Goal: Use online tool/utility

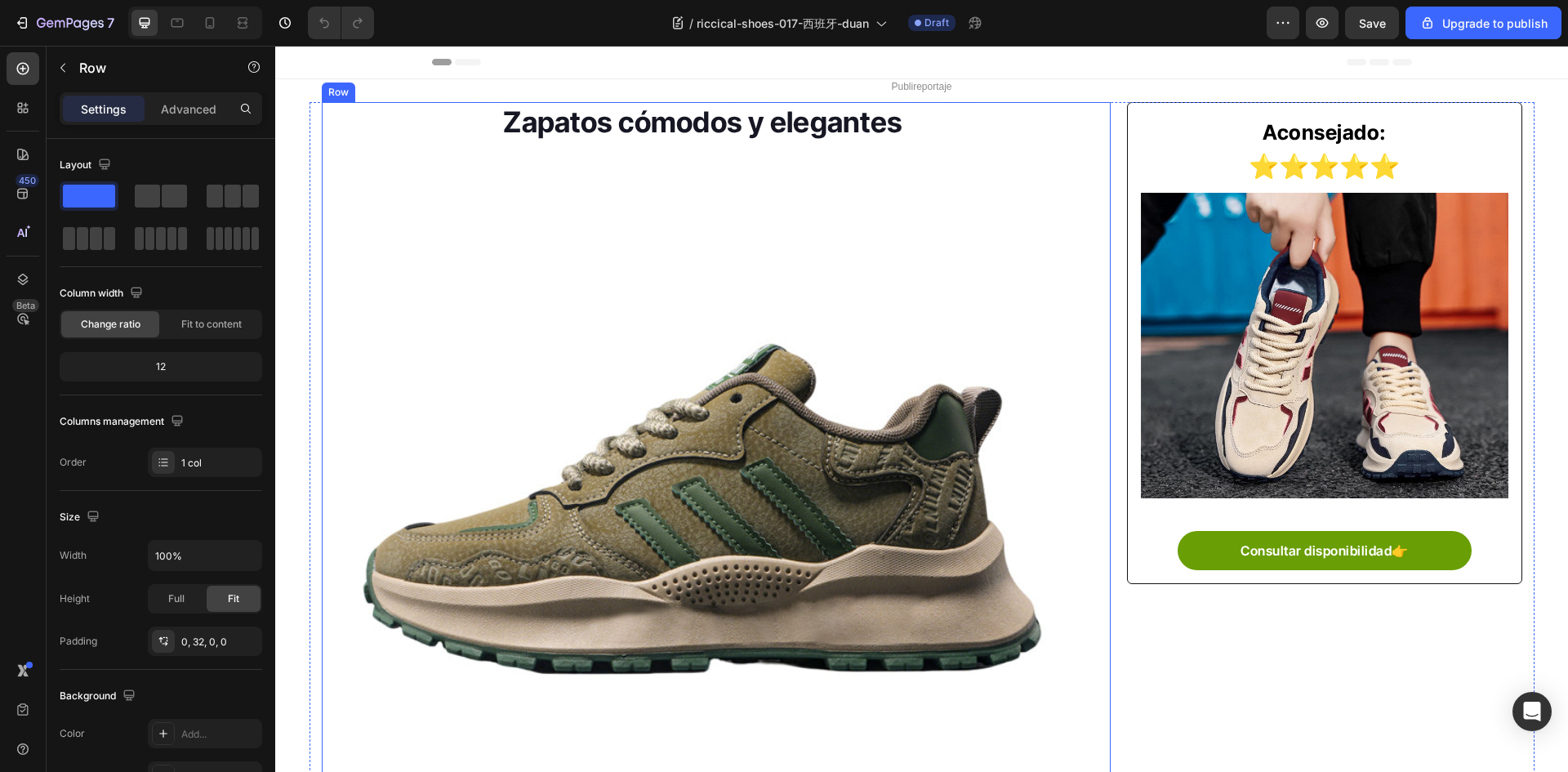
click at [1098, 216] on div "Zapatos cómodos y elegantes Heading Image Los consumidores adoran los zapatos d…" at bounding box center [716, 640] width 790 height 1077
click at [1109, 215] on div "Zapatos cómodos y elegantes Heading Image Los consumidores adoran los zapatos d…" at bounding box center [922, 640] width 1224 height 1077
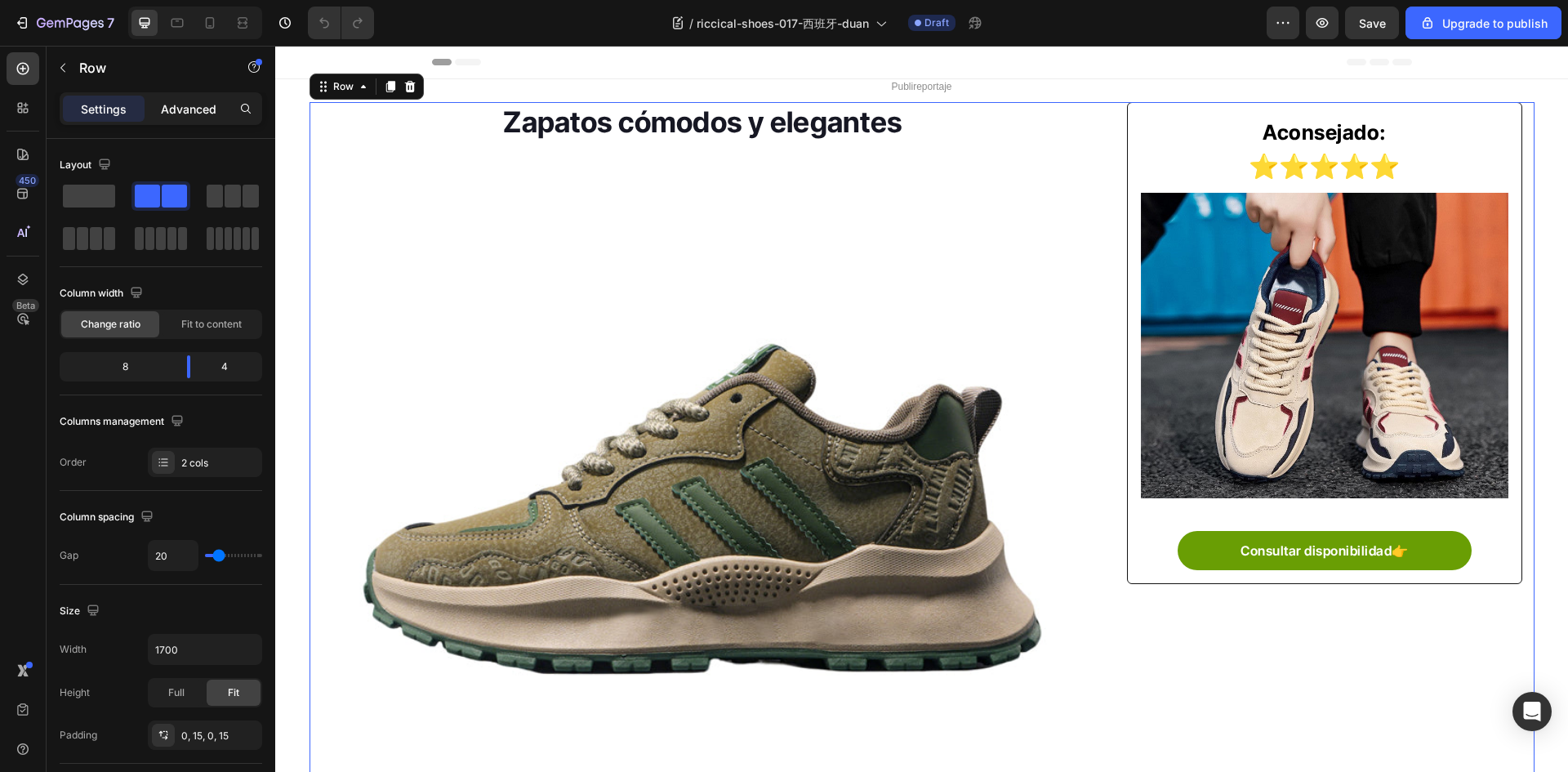
click at [181, 111] on p "Advanced" at bounding box center [189, 108] width 56 height 17
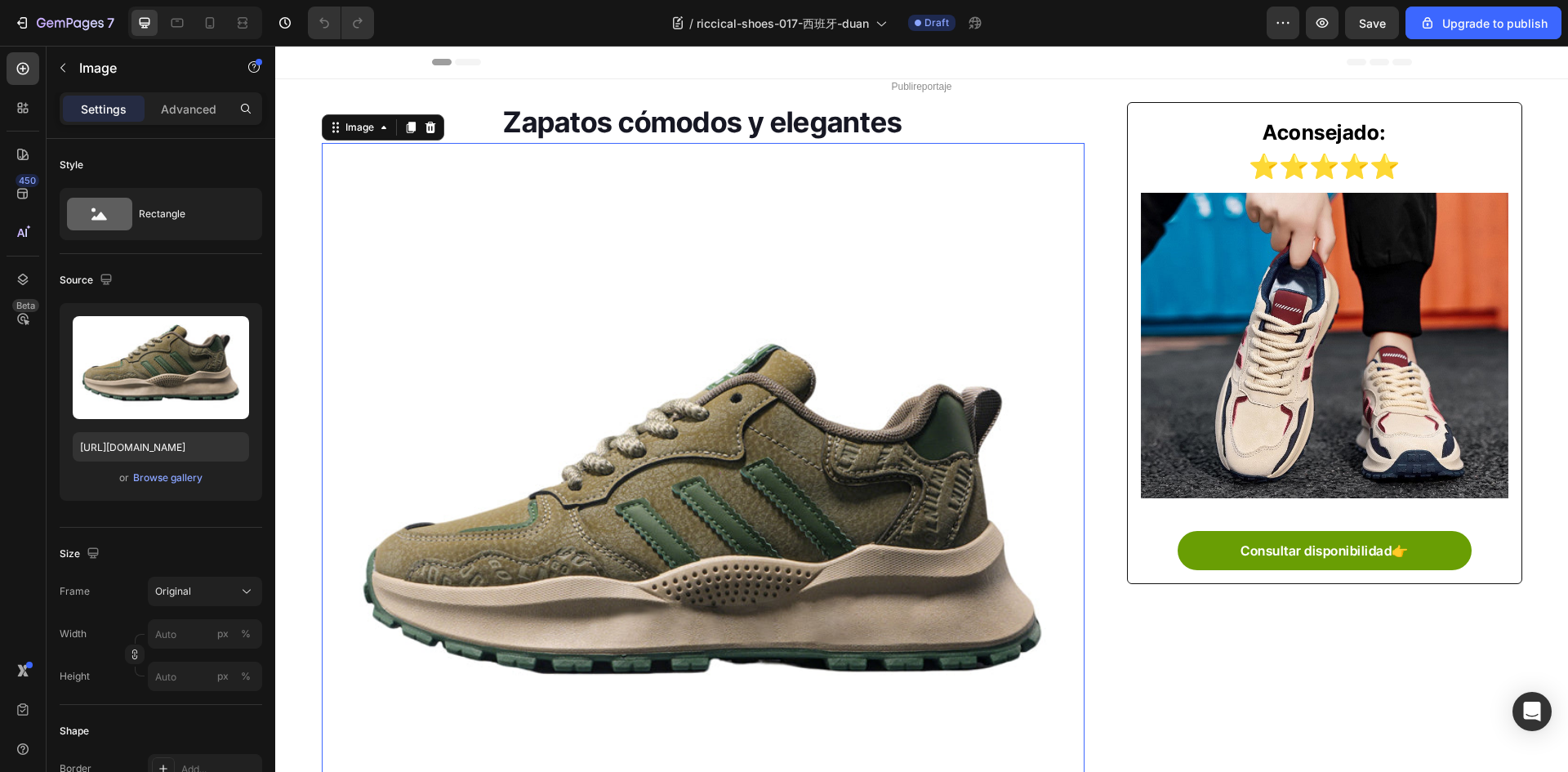
click at [752, 434] on img at bounding box center [703, 529] width 763 height 763
click at [643, 386] on img at bounding box center [703, 529] width 763 height 763
click at [146, 440] on input "https://cdn.shopify.com/s/files/1/0883/2712/7322/files/gempages_518231226549535…" at bounding box center [160, 446] width 176 height 29
paste input "img-va.myshopline.com/image/store/1754706957339/-07-76.jpg?w=800&h=800&q=80"
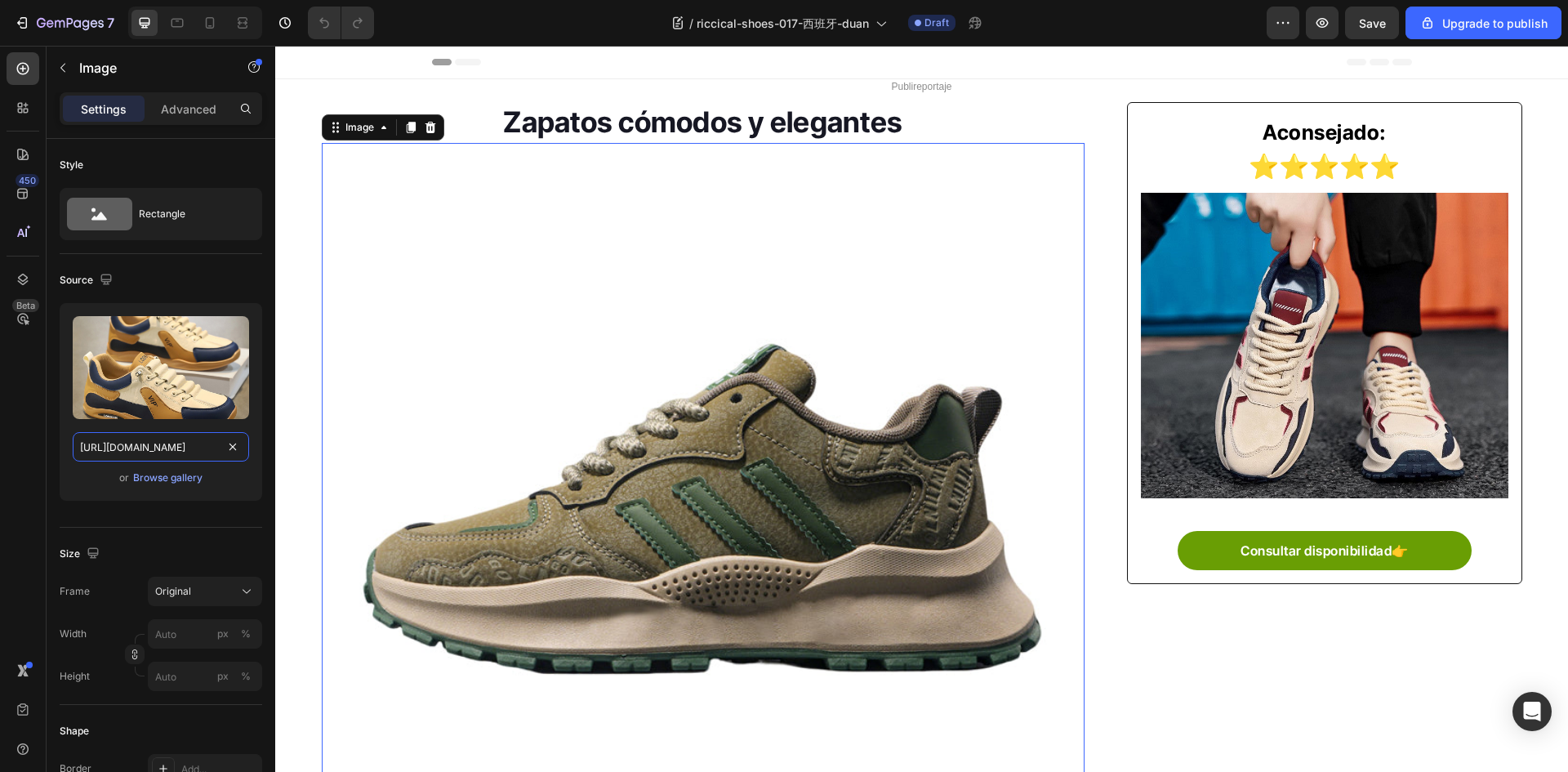
type input "https://img-va.myshopline.com/image/store/1754706957339/-07-76.jpg?w=800&h=800&…"
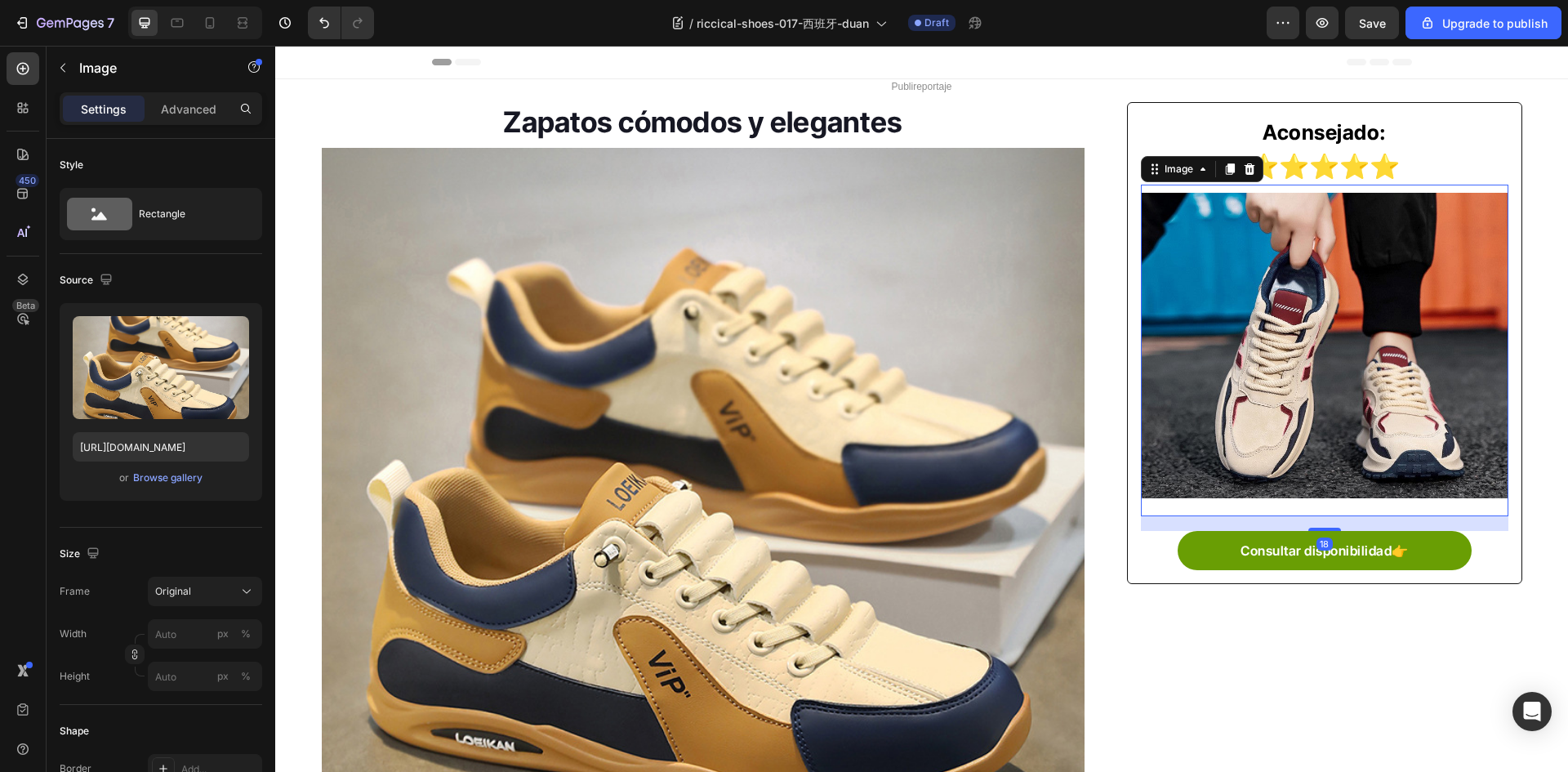
click at [1388, 384] on img at bounding box center [1324, 345] width 367 height 305
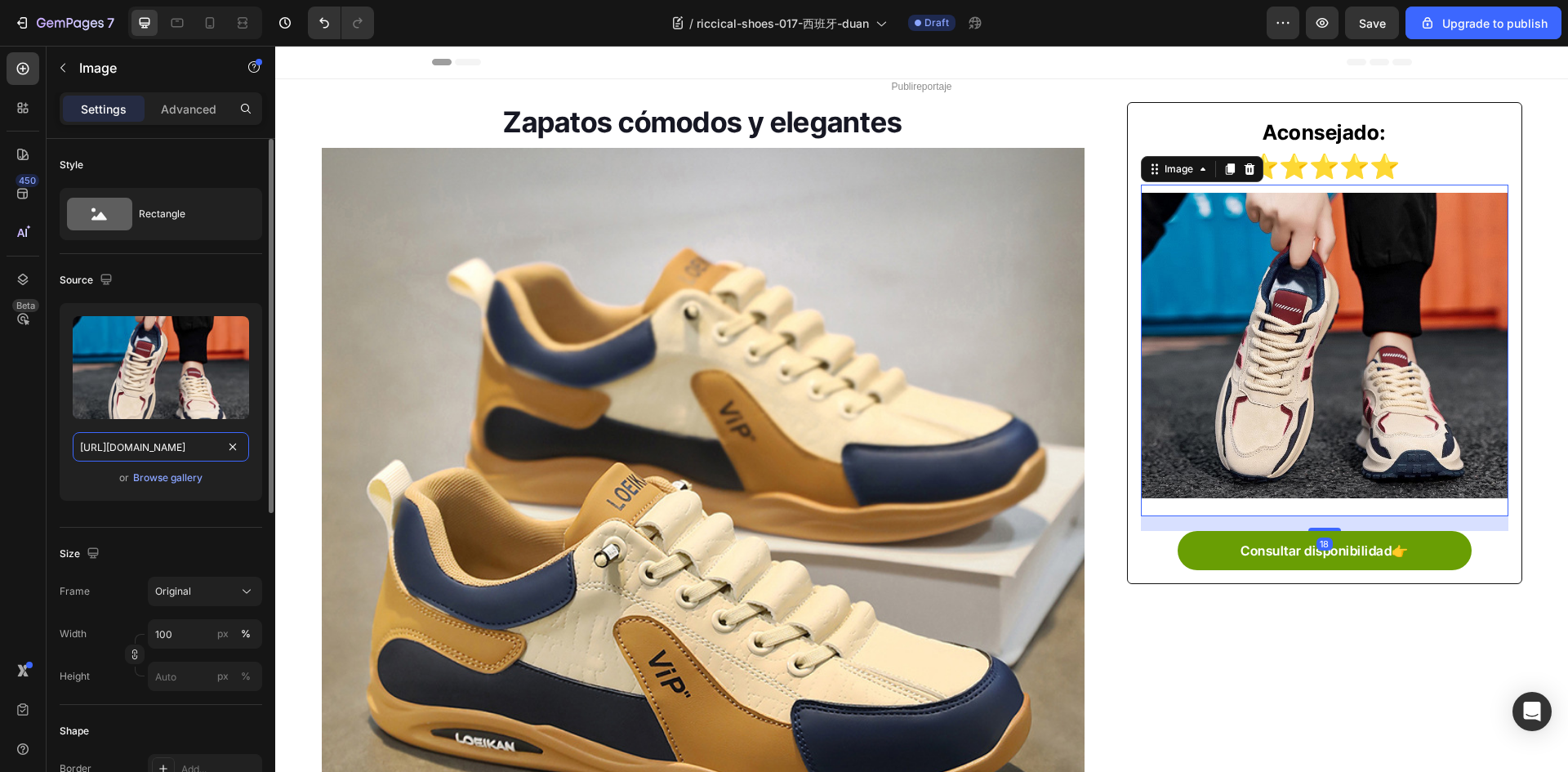
click at [114, 450] on input "https://cdn.shopify.com/s/files/1/0883/2712/7322/files/gempages_518231226549535…" at bounding box center [160, 446] width 176 height 29
paste input "img-va.myshopline.com/image/store/1754706957339/-17-39_1800x.jpg?w=790&h=722&q=…"
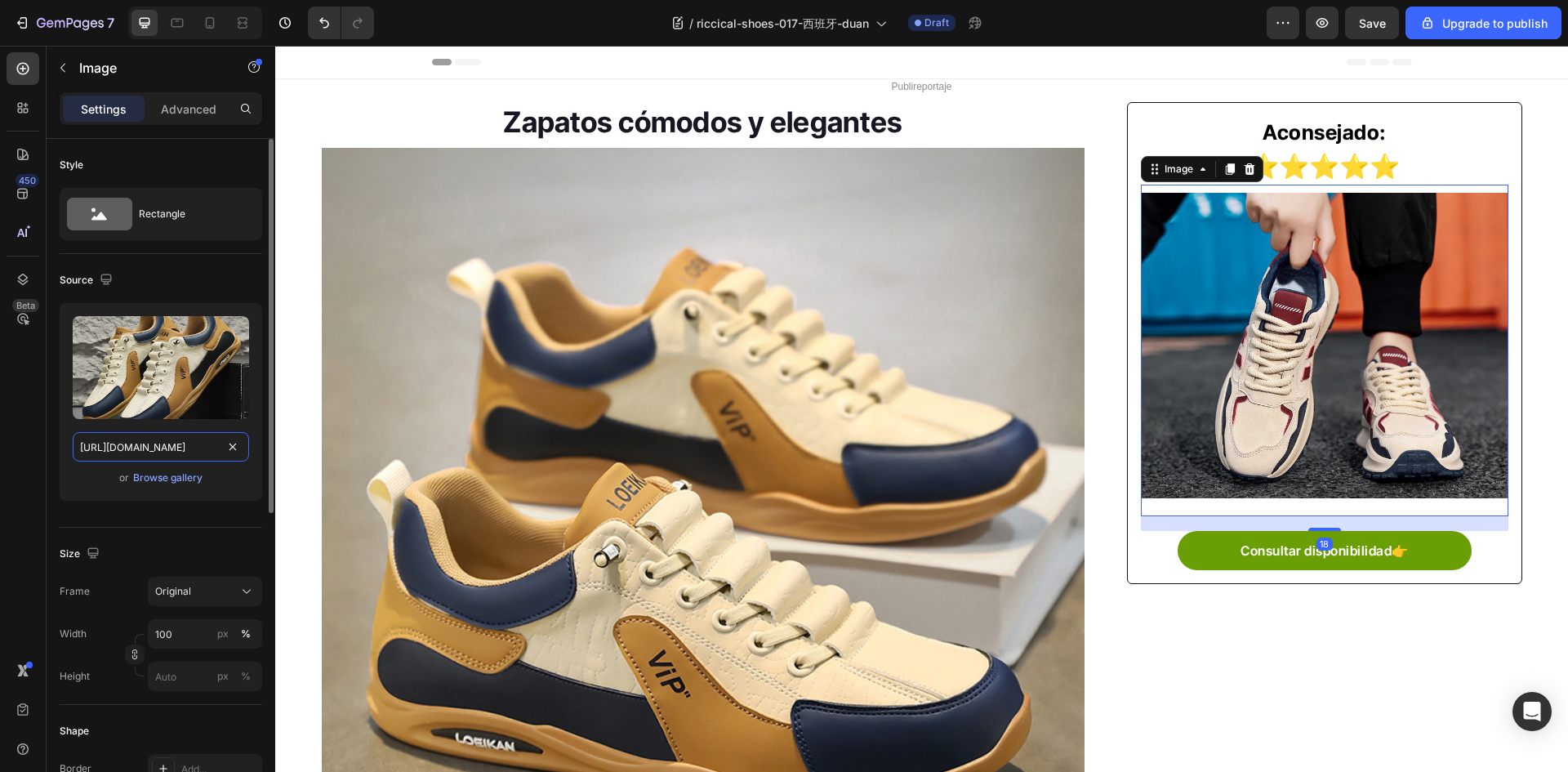
type input "https://img-va.myshopline.com/image/store/1754706957339/-17-39_1800x.jpg?w=790&…"
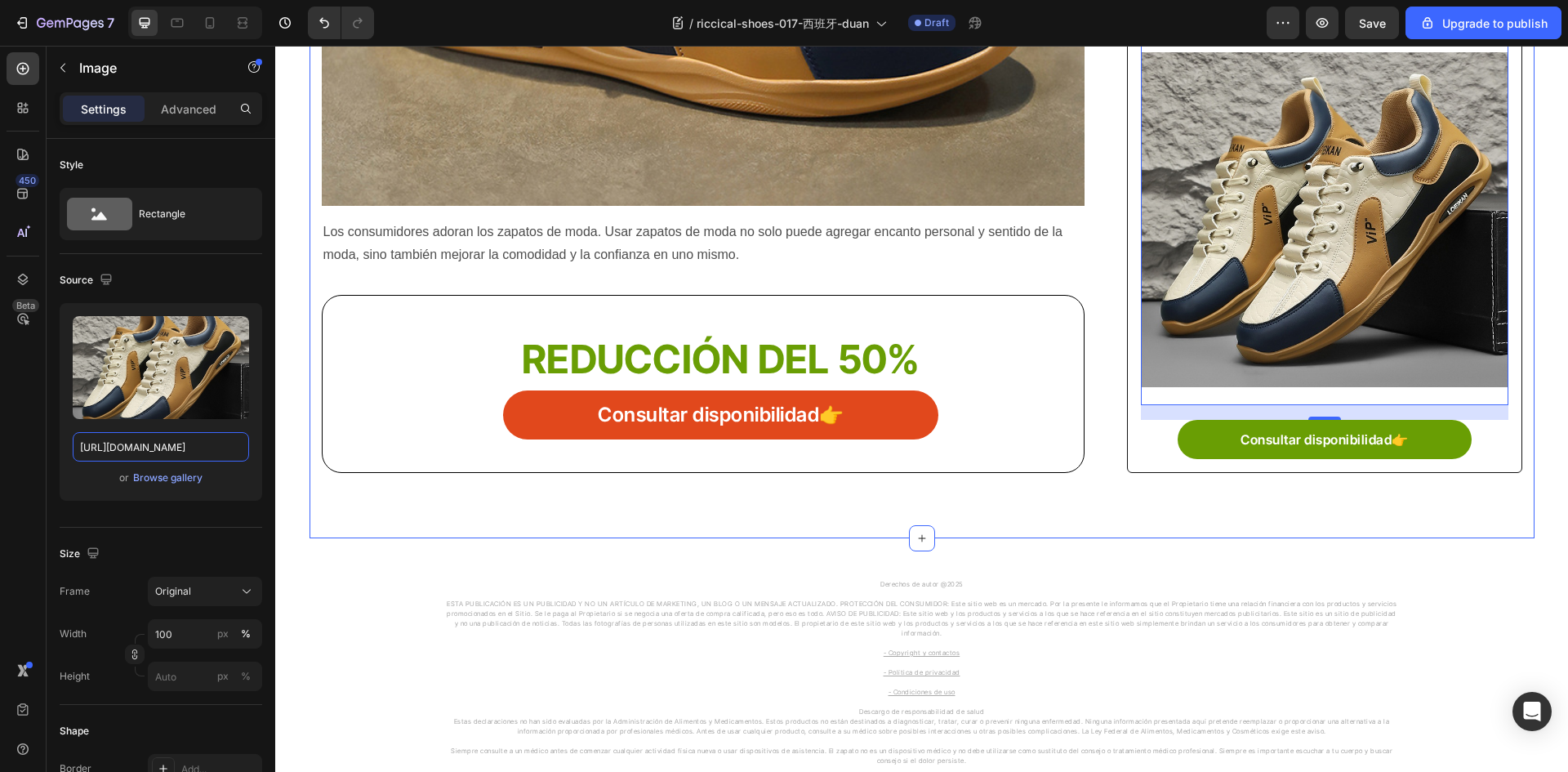
scroll to position [735, 0]
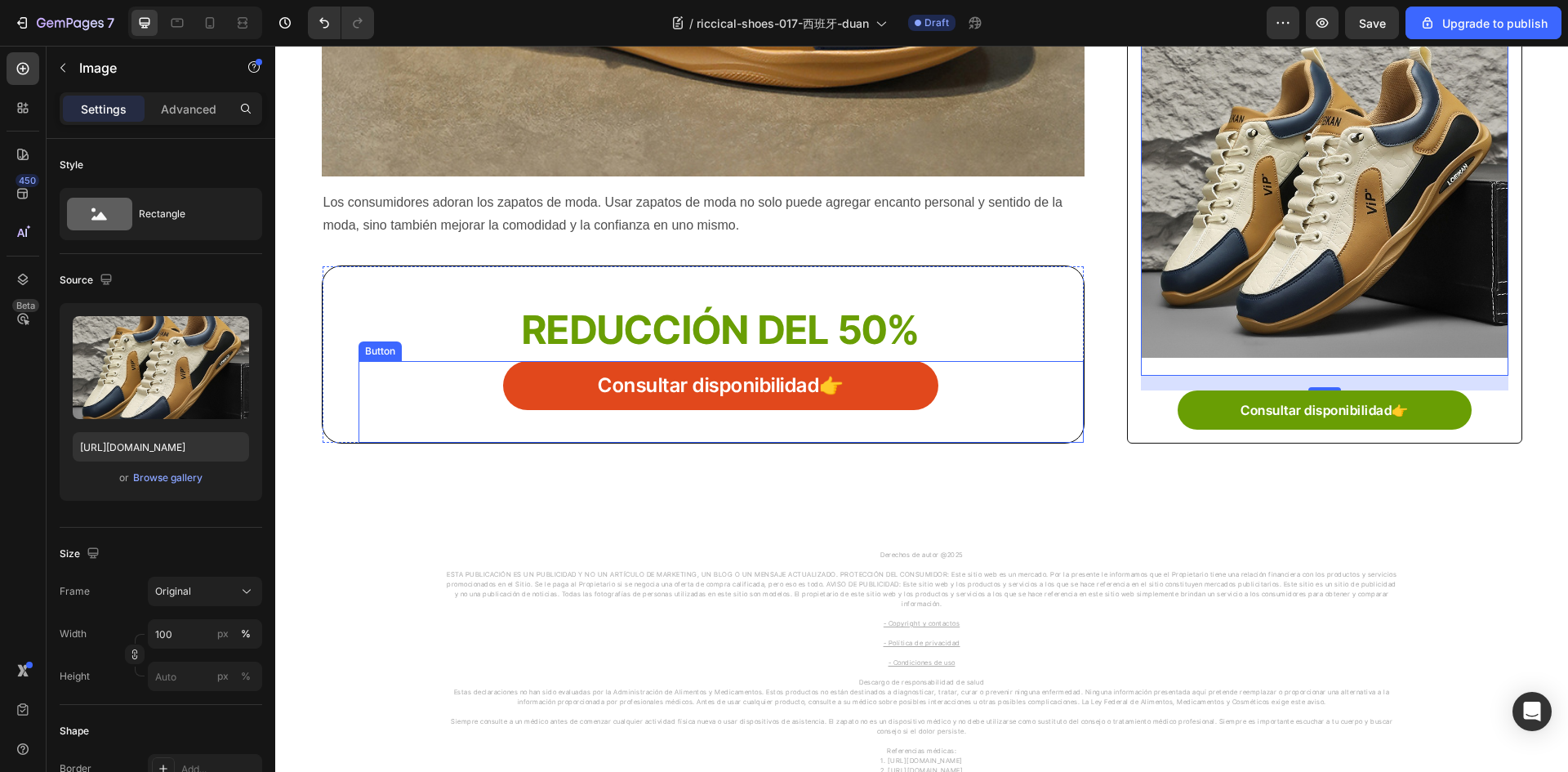
click at [529, 362] on link "Consultar disponibilidad👉" at bounding box center [721, 385] width 436 height 49
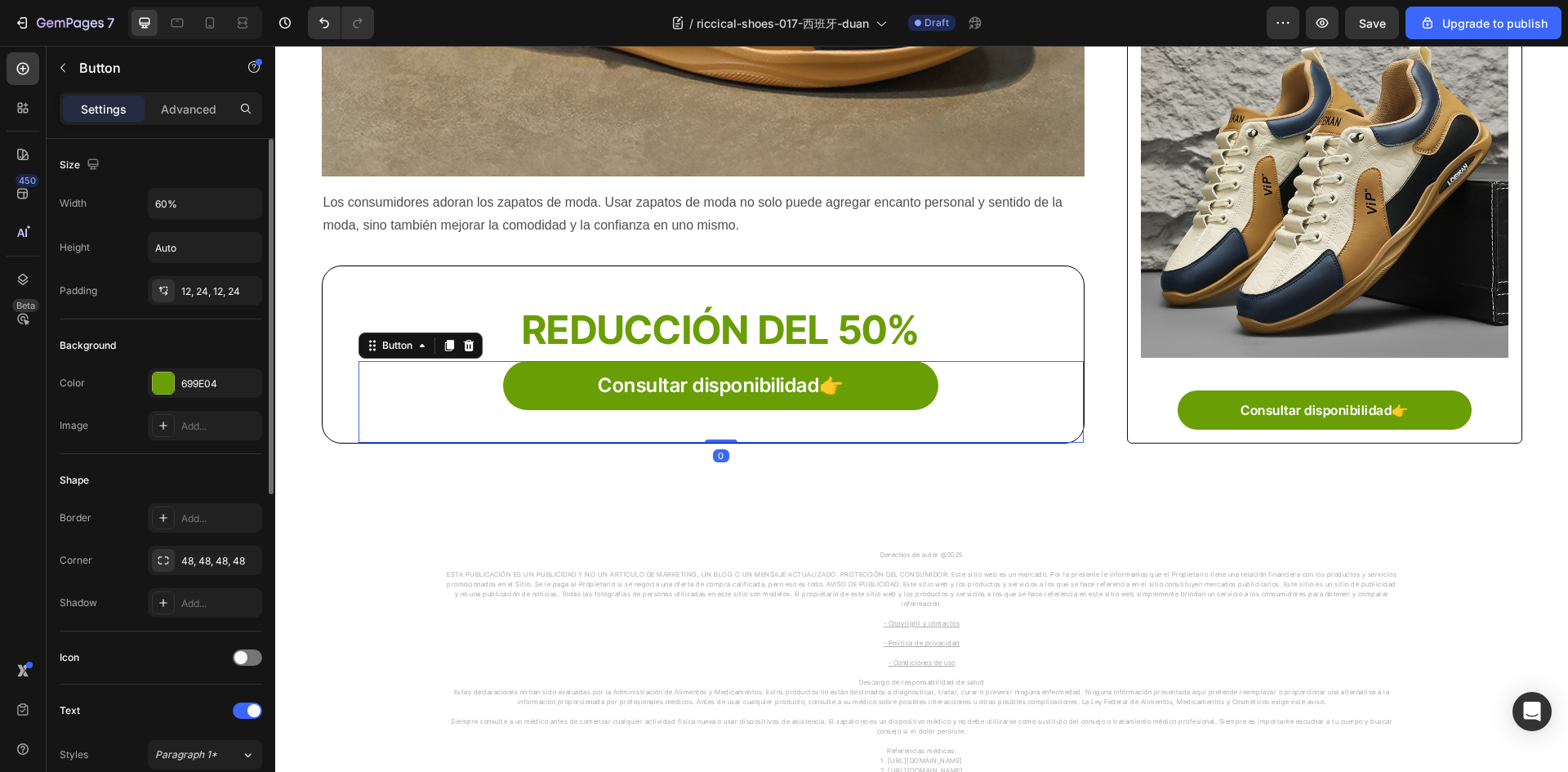
scroll to position [572, 0]
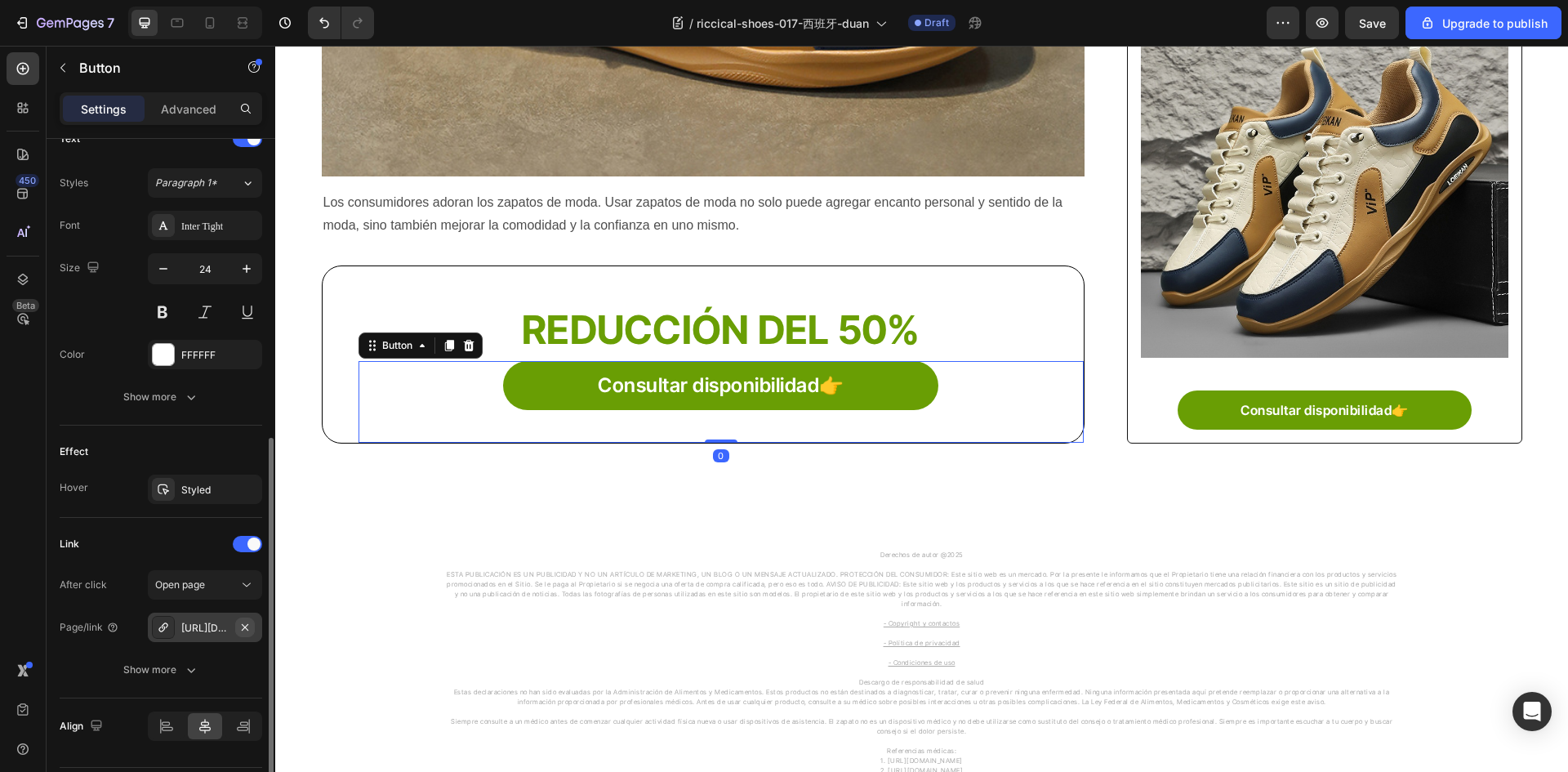
click at [236, 625] on button "button" at bounding box center [245, 627] width 19 height 19
click at [160, 629] on icon at bounding box center [163, 627] width 13 height 13
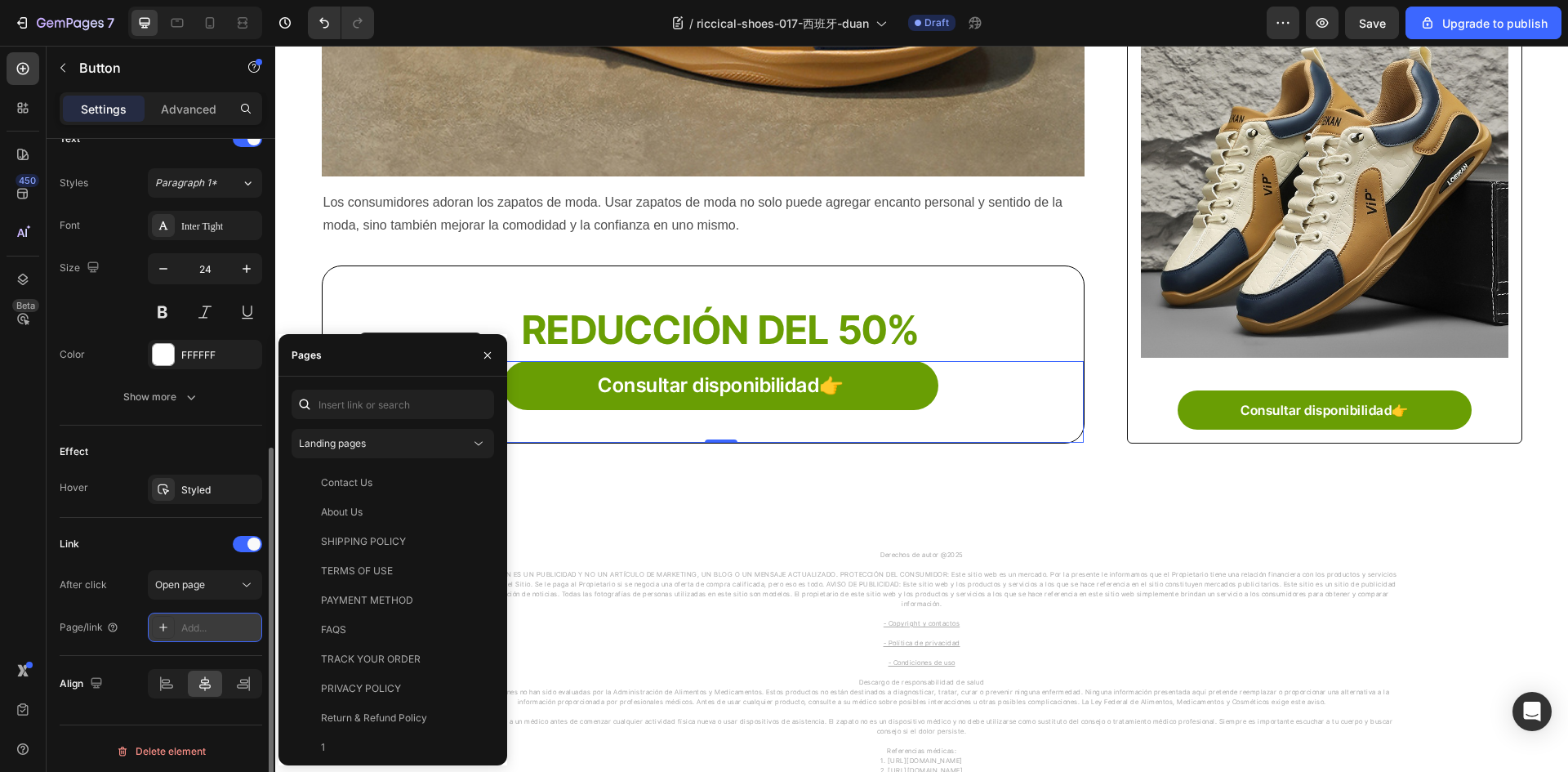
click at [167, 630] on icon at bounding box center [163, 627] width 13 height 13
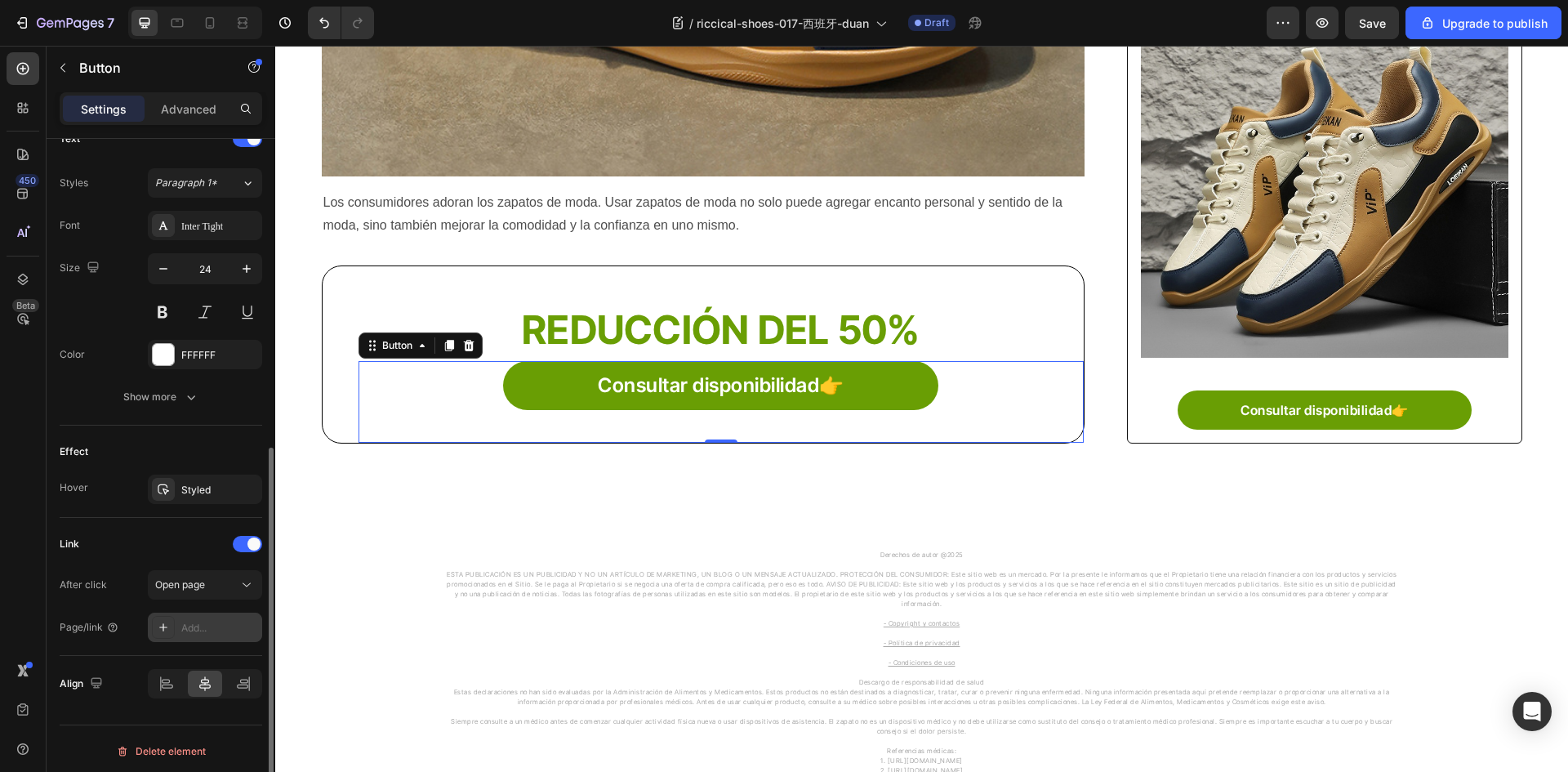
click at [159, 630] on icon at bounding box center [163, 627] width 13 height 13
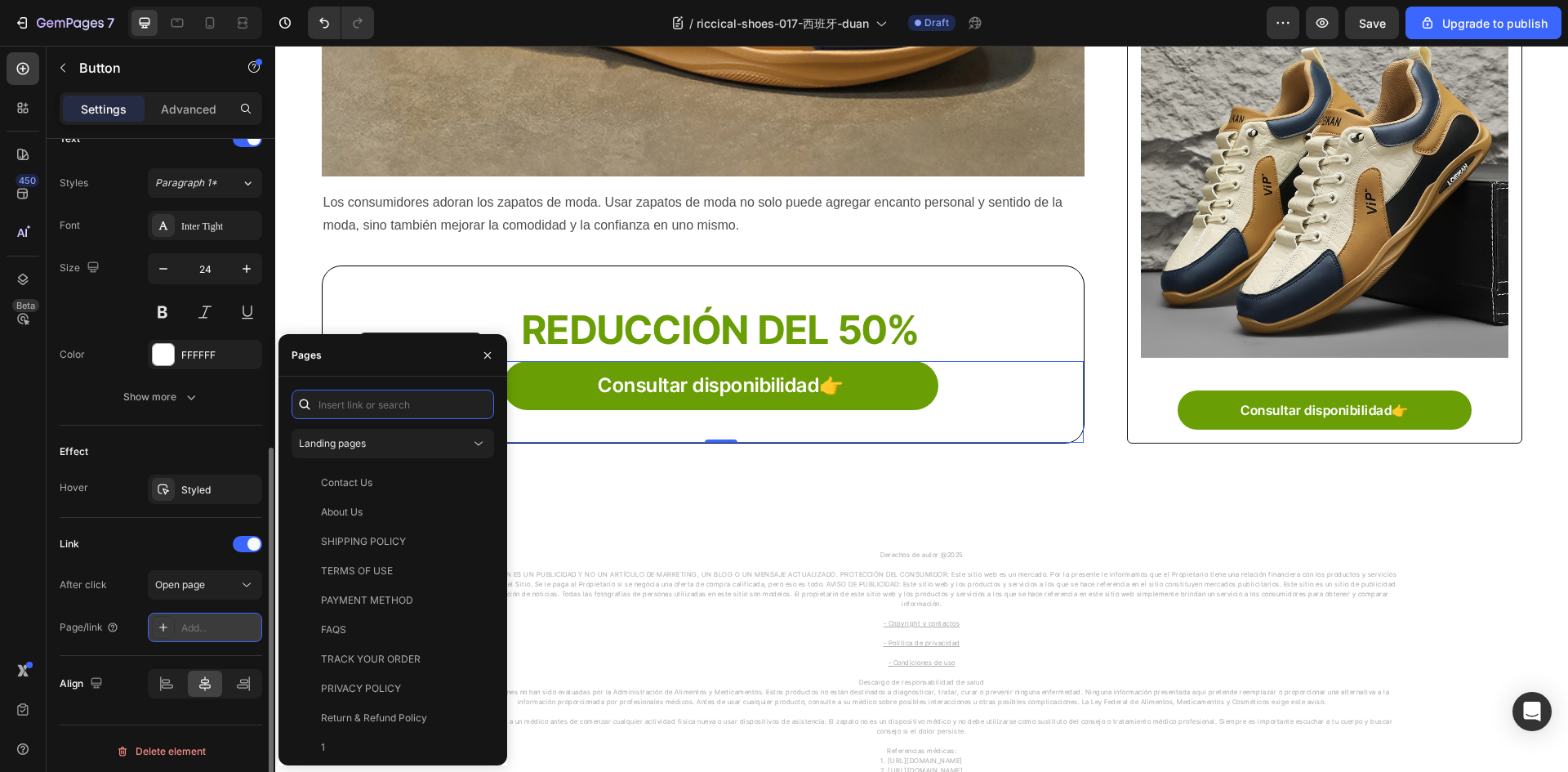
paste input "https://riccical.com/products/la-oferta-de-hoy-es-del-50-de-descuento-en-zapato…"
type input "https://riccical.com/products/la-oferta-de-hoy-es-del-50-de-descuento-en-zapato…"
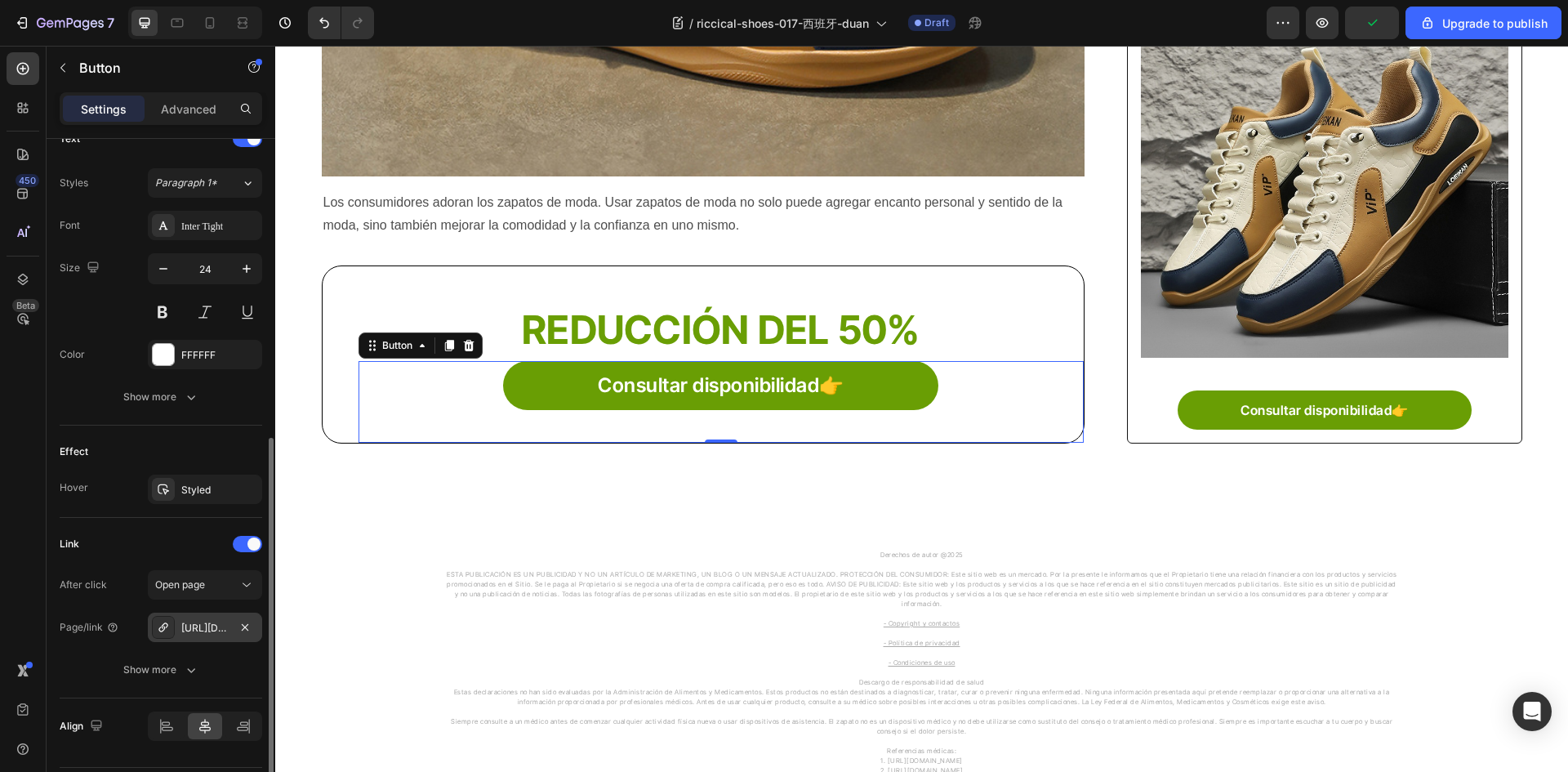
click at [105, 544] on div "Link" at bounding box center [160, 544] width 203 height 27
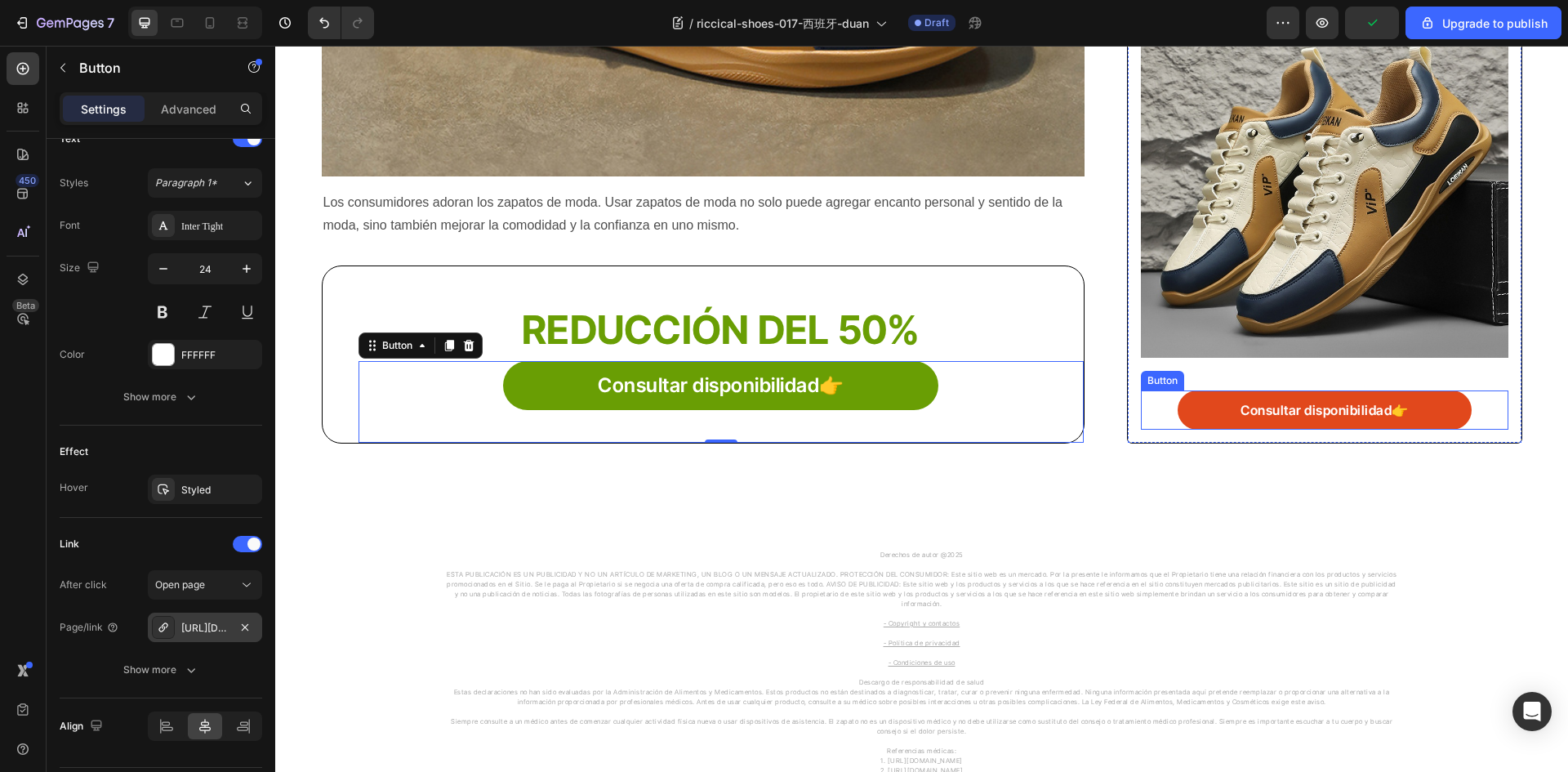
click at [1222, 399] on link "Consultar disponibilidad👉" at bounding box center [1324, 410] width 293 height 39
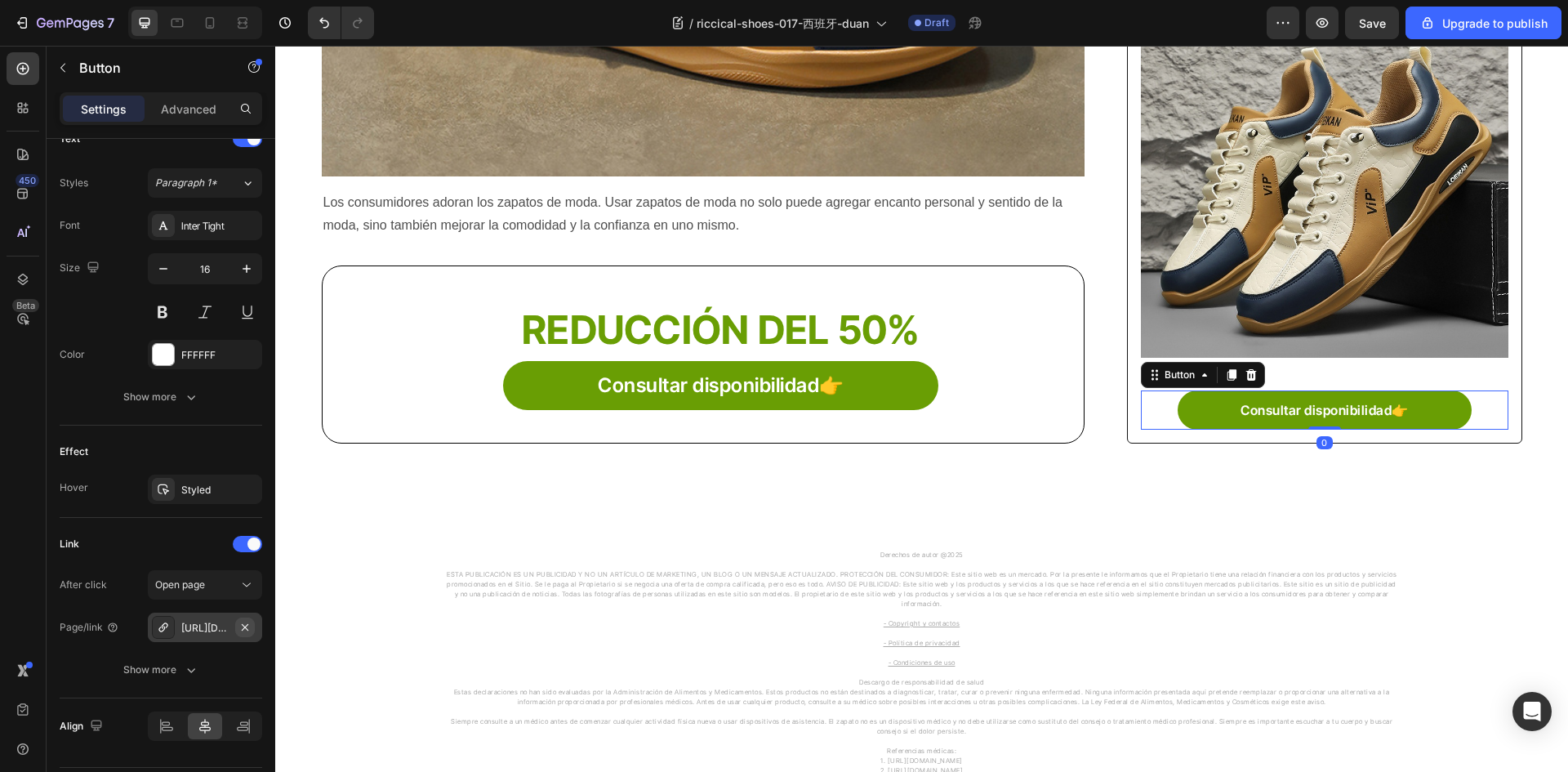
click at [243, 625] on icon "button" at bounding box center [244, 627] width 13 height 13
click at [163, 628] on icon at bounding box center [163, 627] width 8 height 8
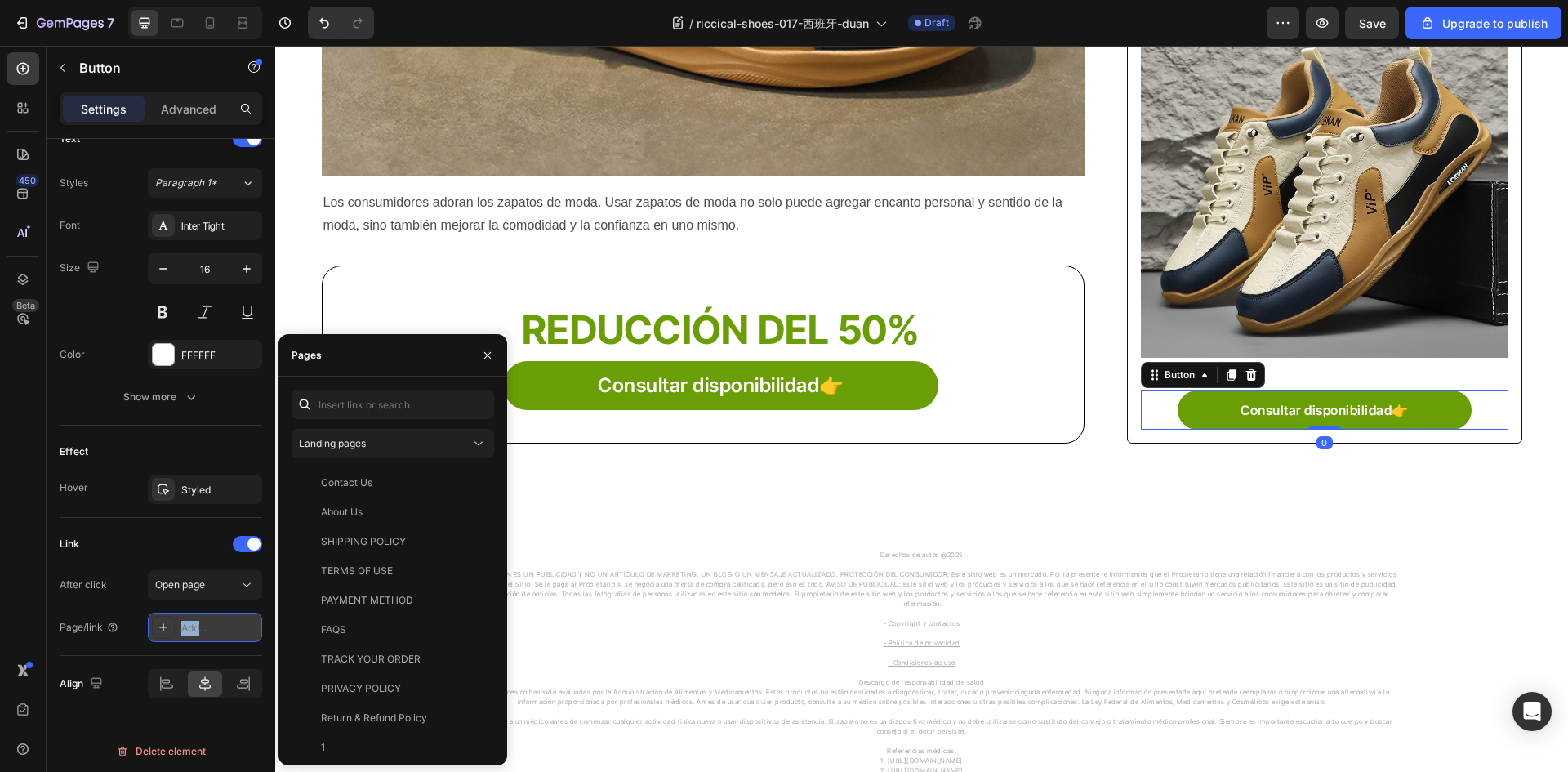
click at [163, 628] on icon at bounding box center [163, 627] width 8 height 8
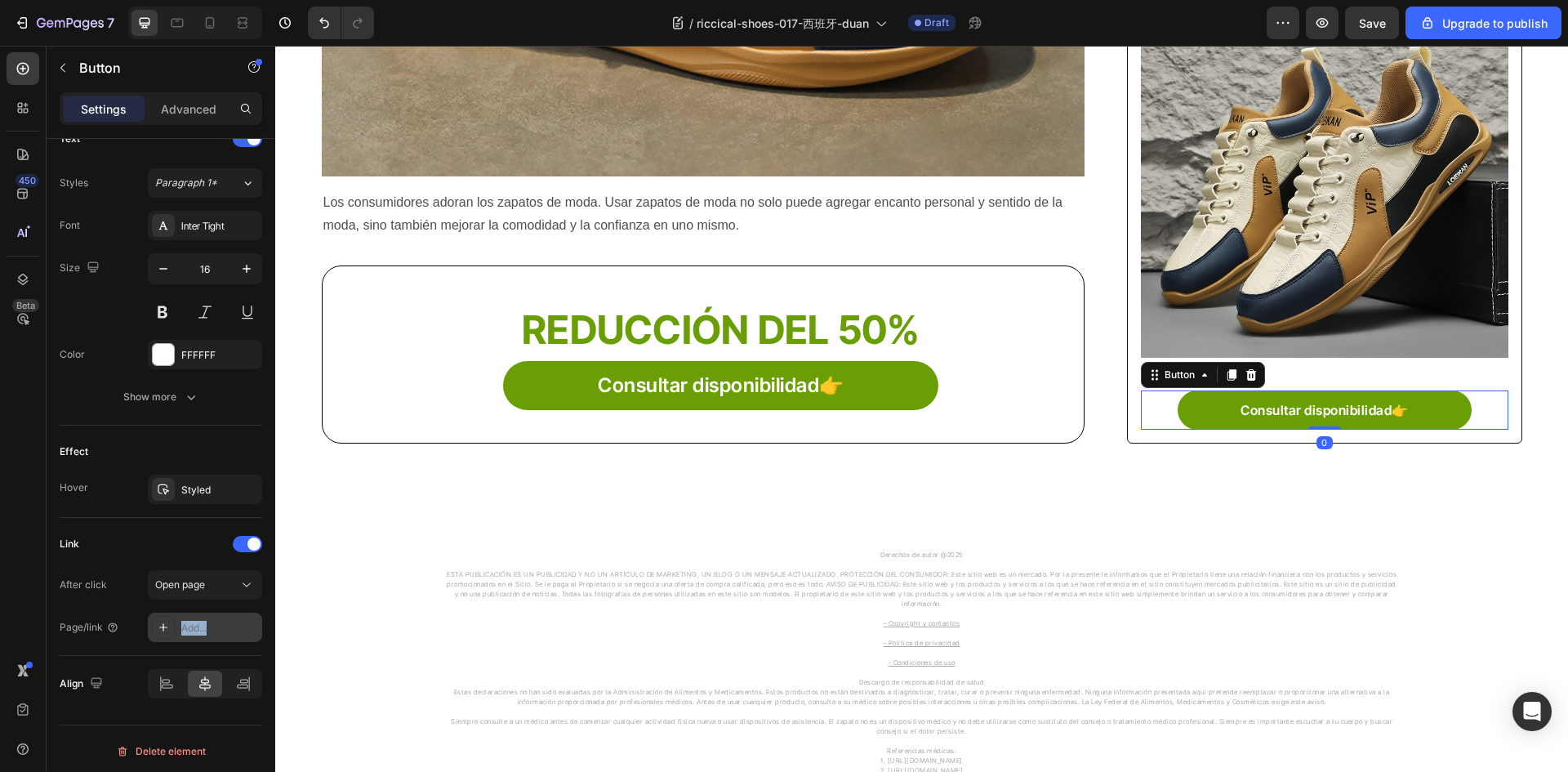
click at [163, 628] on icon at bounding box center [163, 627] width 8 height 8
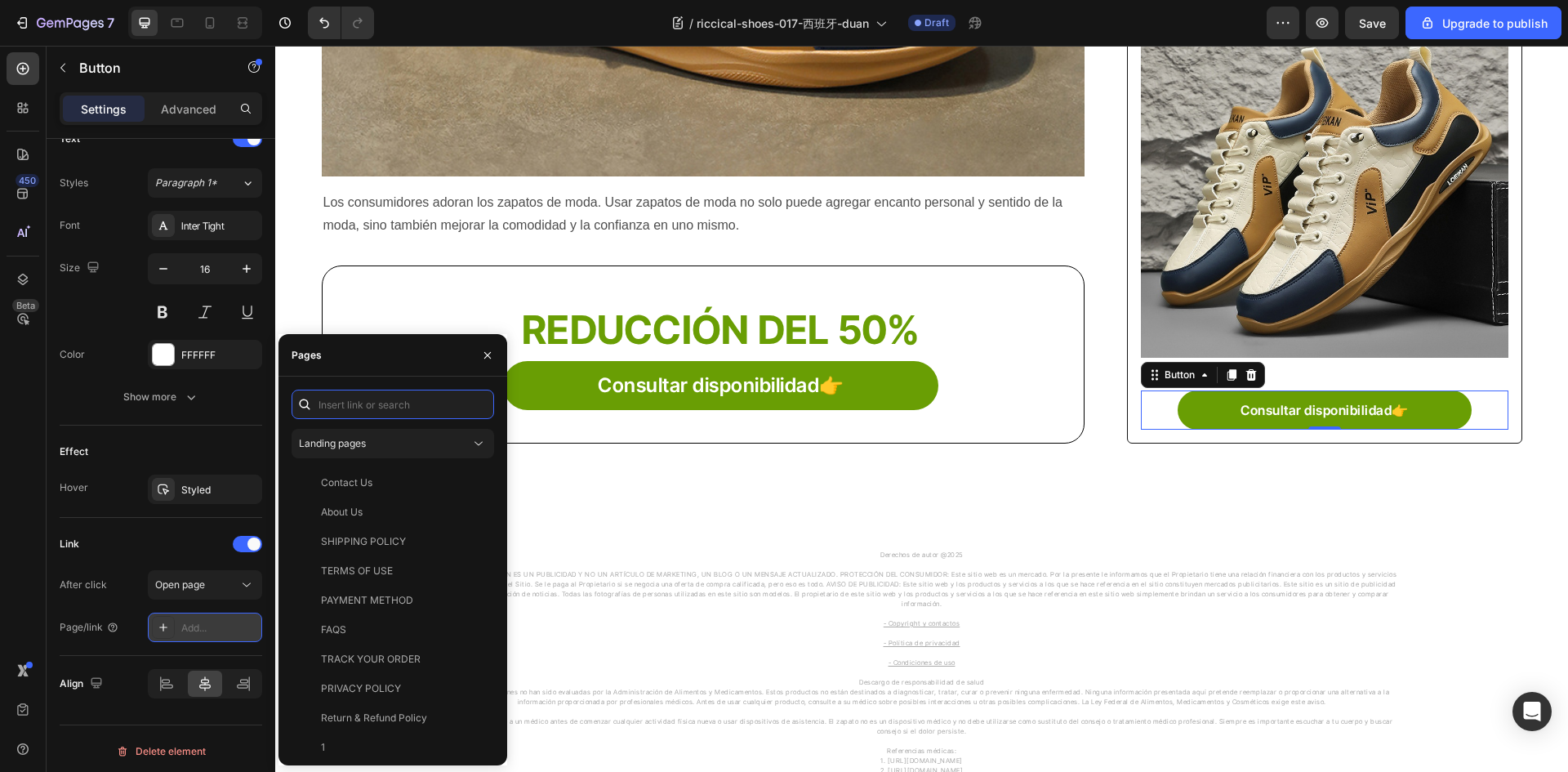
paste input "https://riccical.com/products/la-oferta-de-hoy-es-del-50-de-descuento-en-zapato…"
type input "https://riccical.com/products/la-oferta-de-hoy-es-del-50-de-descuento-en-zapato…"
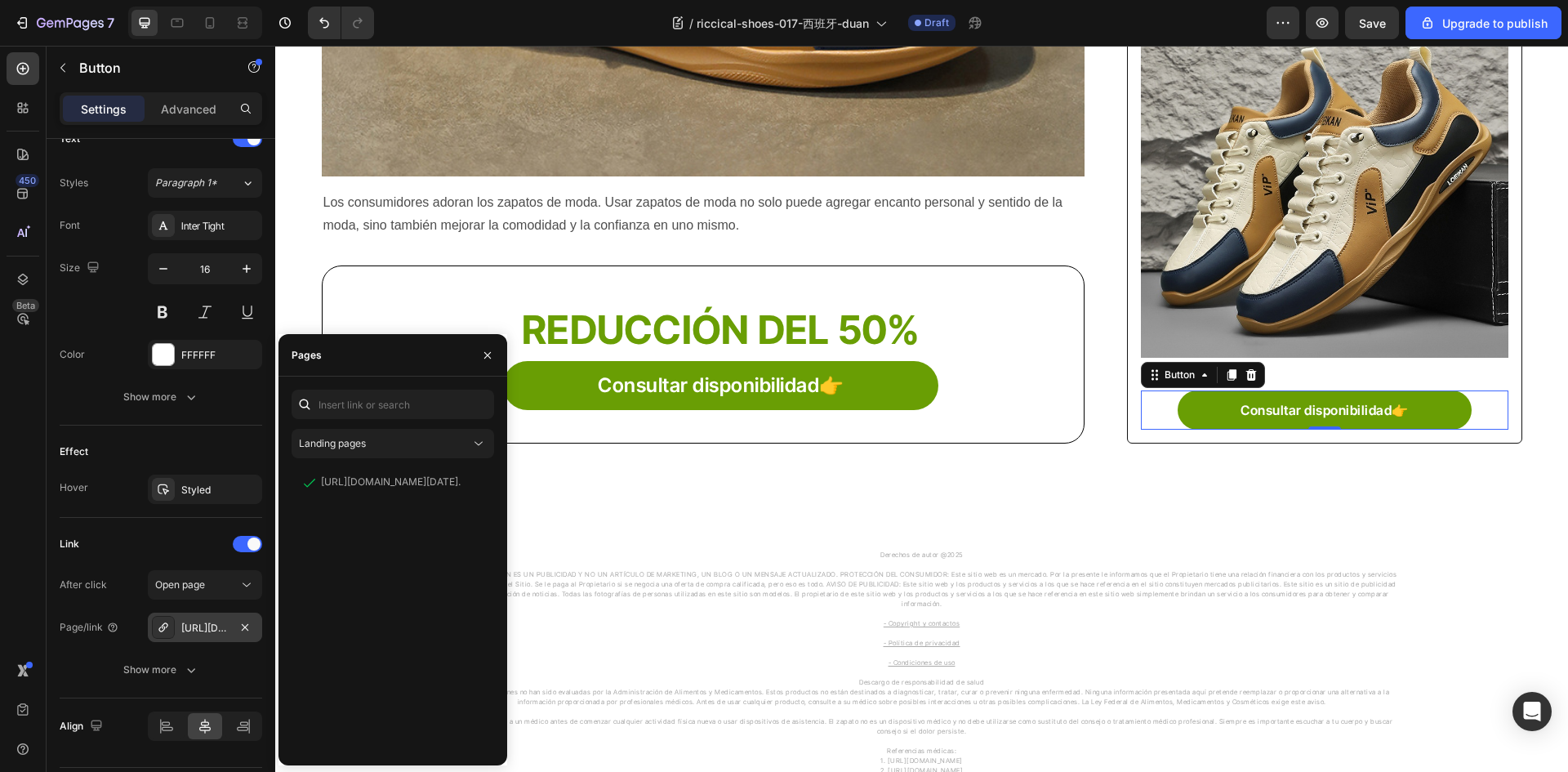
click at [8, 535] on div "450 Beta" at bounding box center [22, 353] width 33 height 602
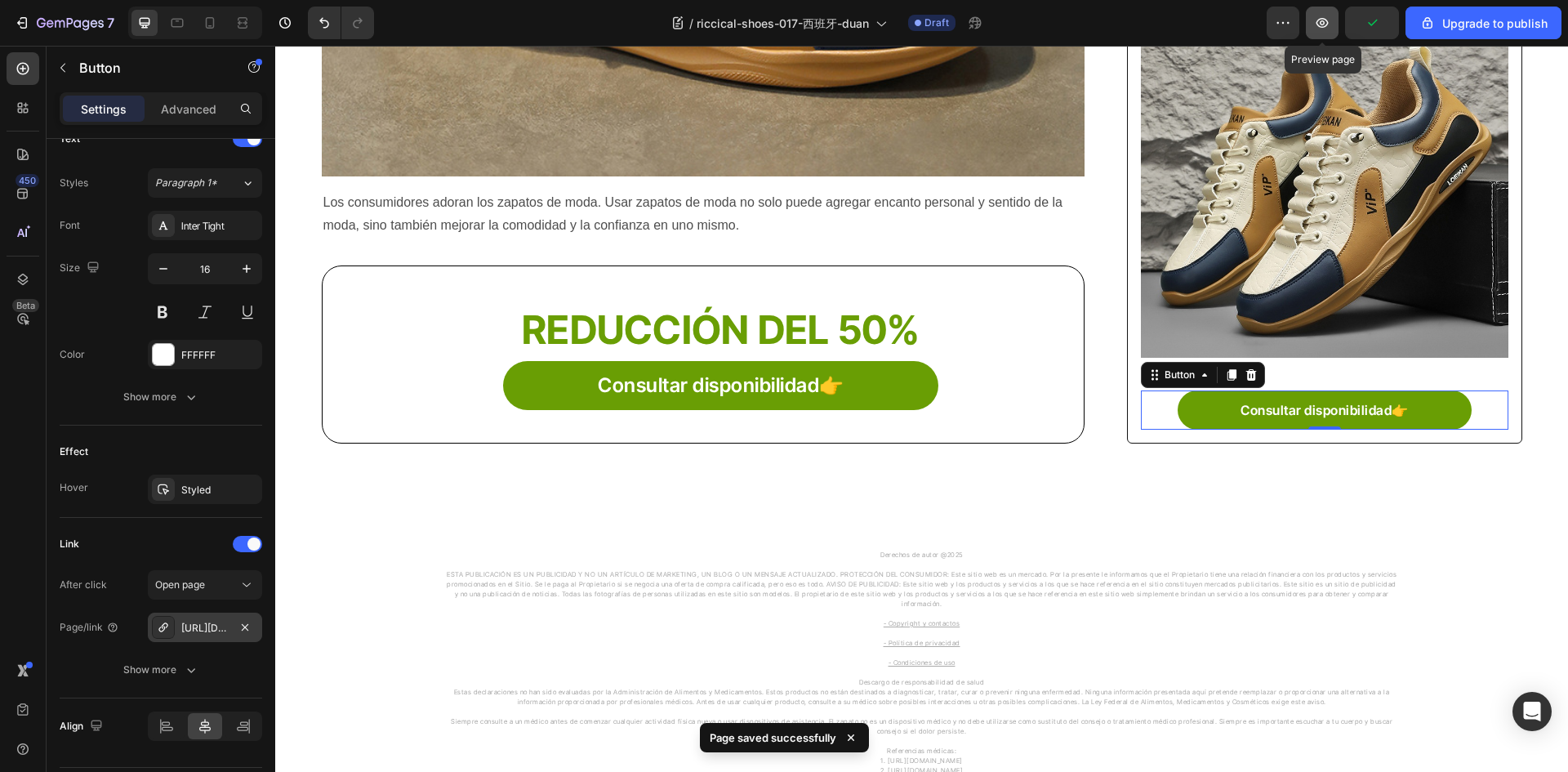
click at [1322, 26] on icon "button" at bounding box center [1322, 23] width 16 height 16
click at [39, 32] on div "7" at bounding box center [76, 23] width 78 height 19
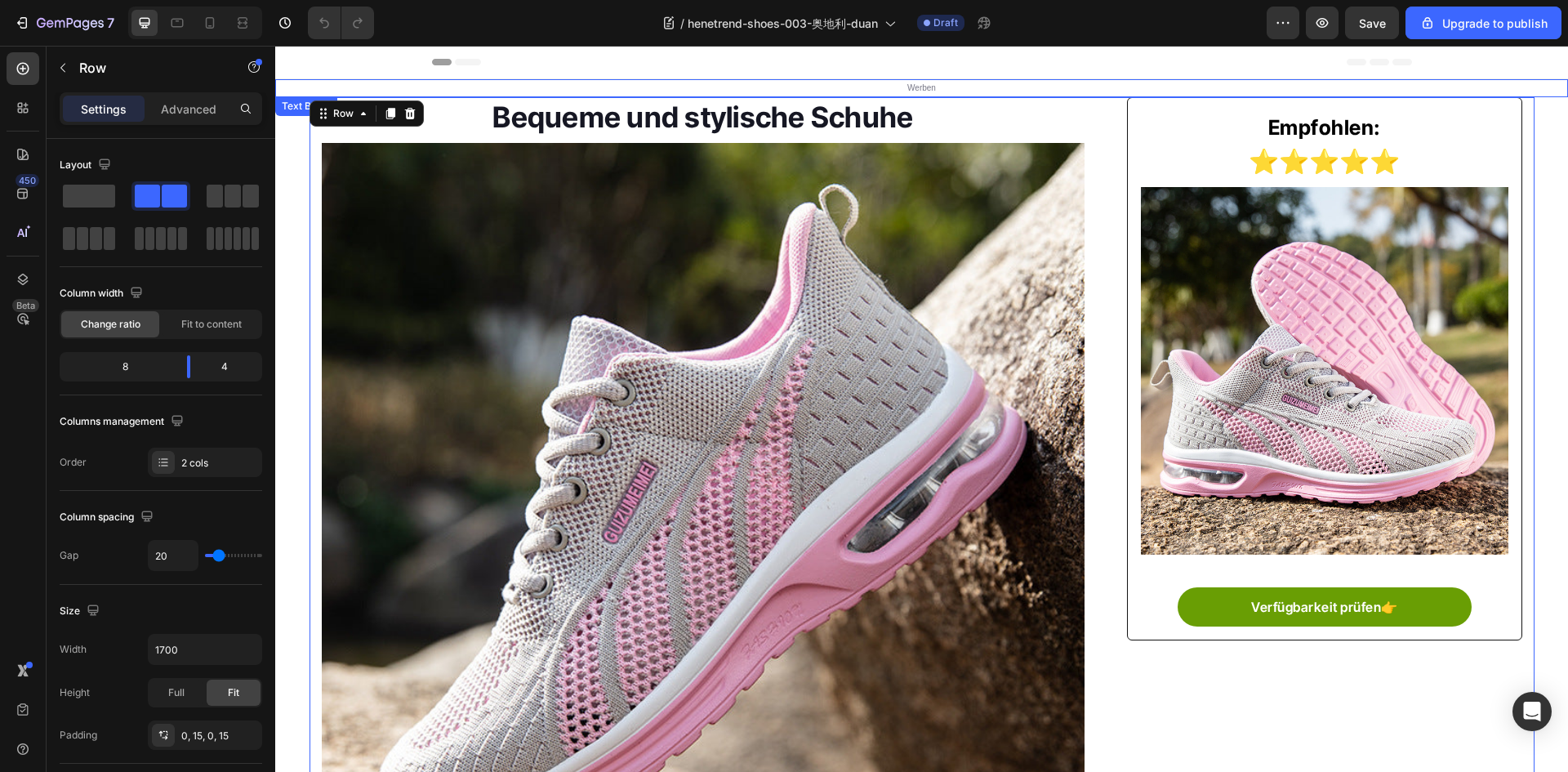
click at [854, 90] on p "Werben" at bounding box center [922, 88] width 977 height 15
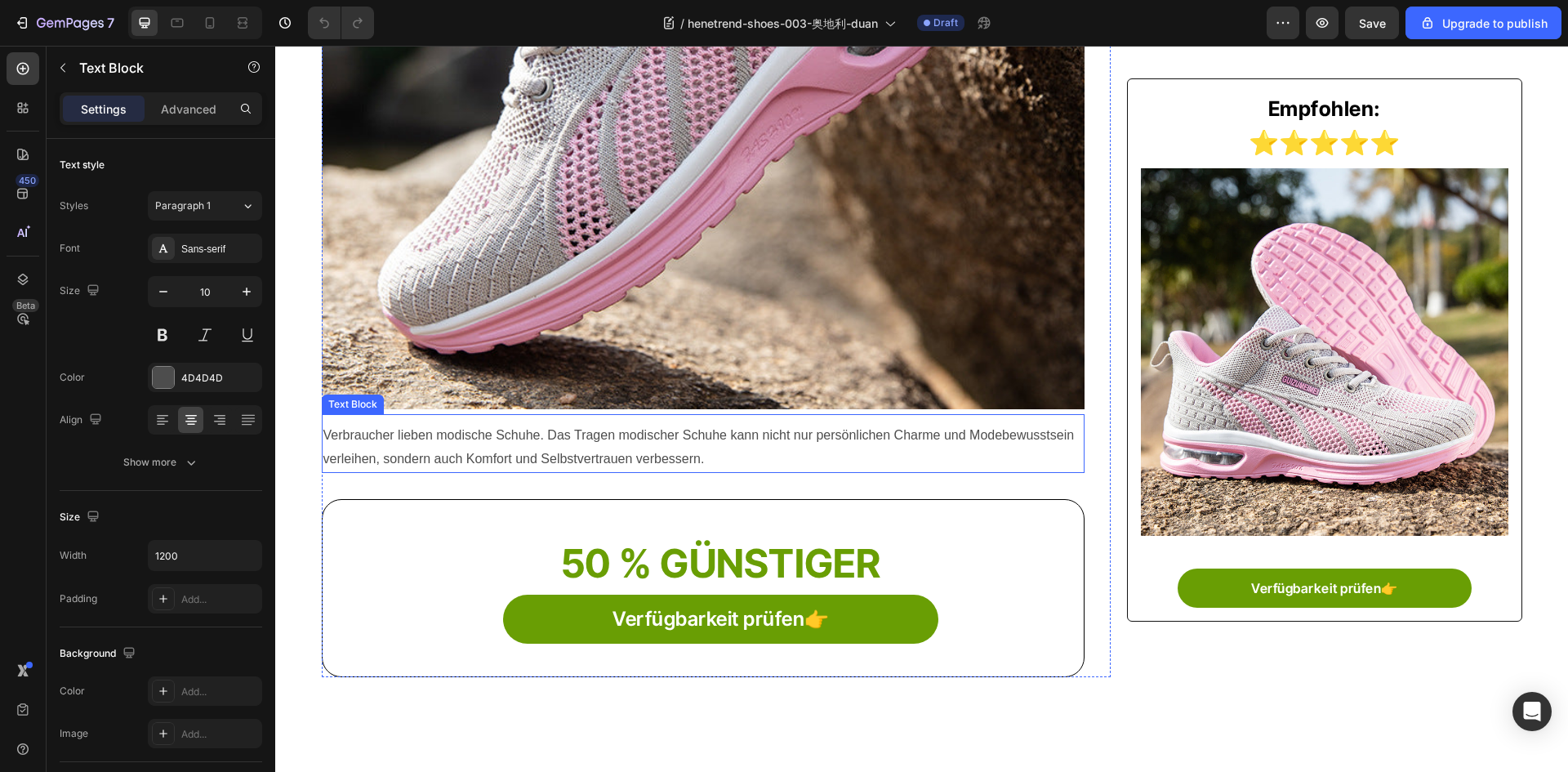
scroll to position [898, 0]
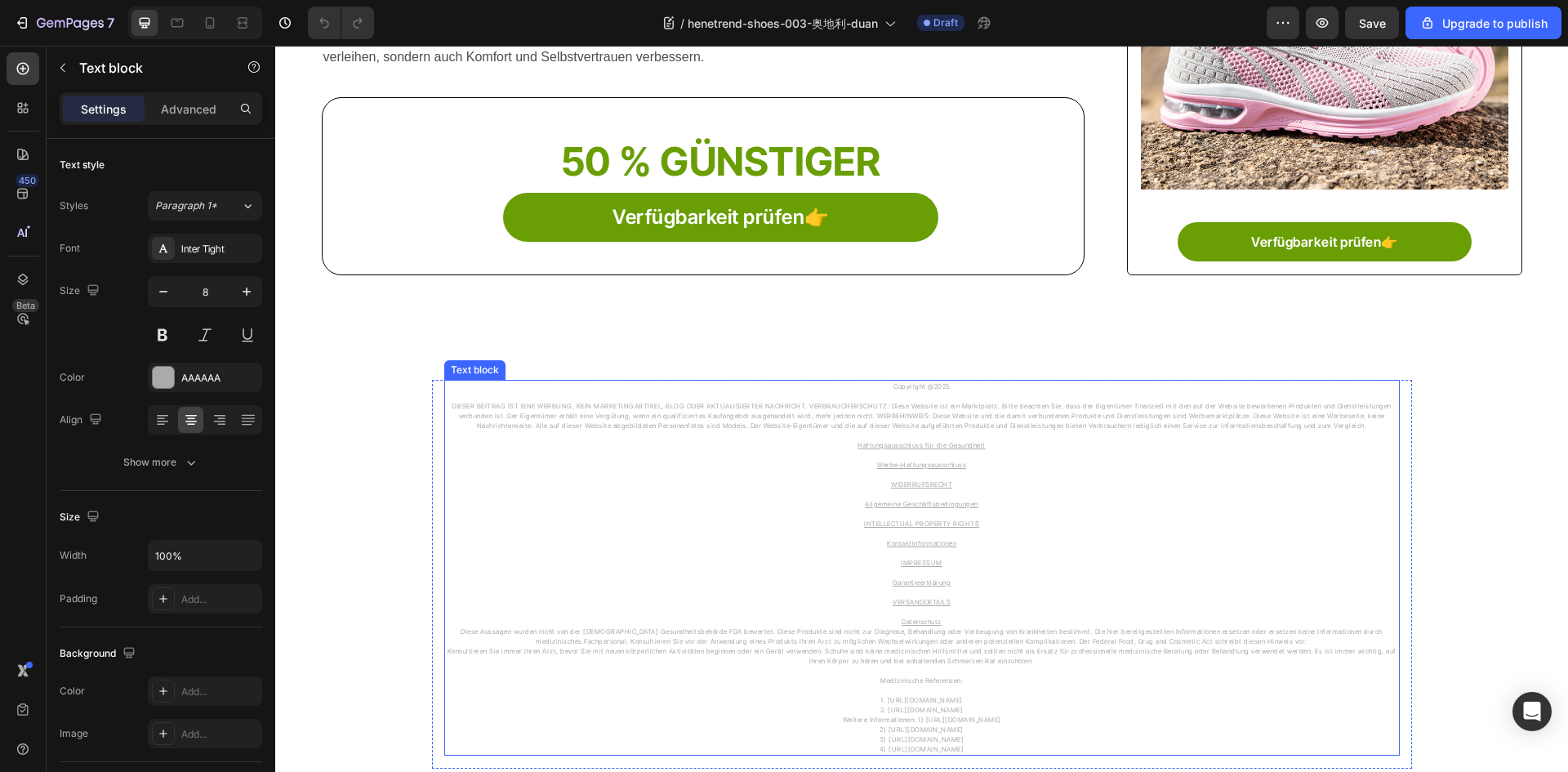
click at [1044, 525] on p "Haftungsausschluss für die Gesundheit Werbe-Haftungsausschluss WIDERRUFSRECHT A…" at bounding box center [922, 489] width 952 height 118
